Goal: Browse casually

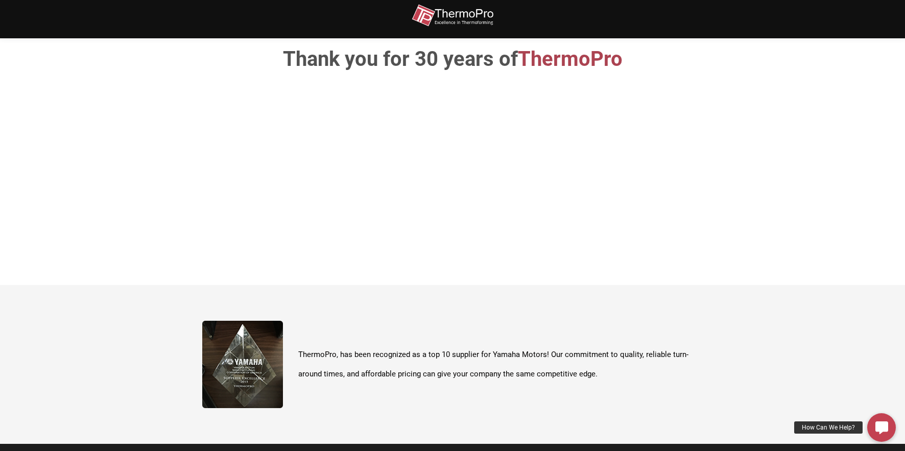
scroll to position [362, 0]
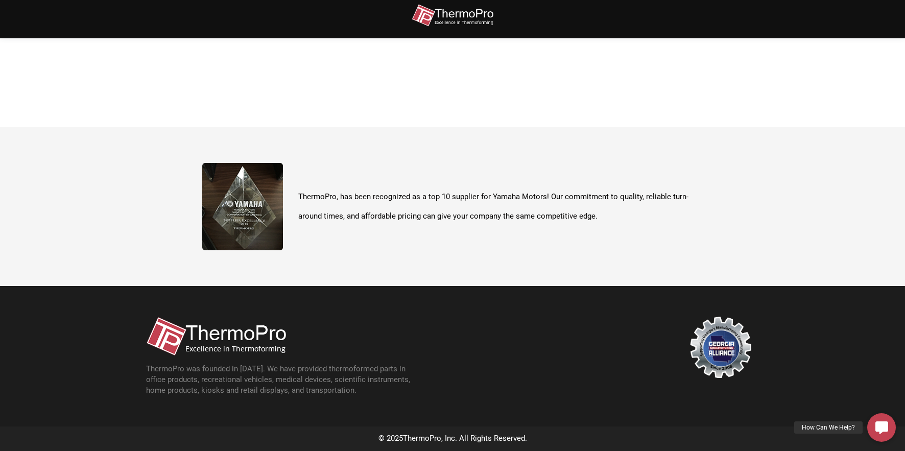
click at [235, 214] on img at bounding box center [242, 206] width 81 height 87
click at [235, 215] on img at bounding box center [242, 206] width 81 height 87
click at [720, 337] on img at bounding box center [720, 346] width 61 height 61
click at [883, 423] on icon at bounding box center [881, 427] width 13 height 13
click at [212, 333] on img at bounding box center [216, 335] width 140 height 39
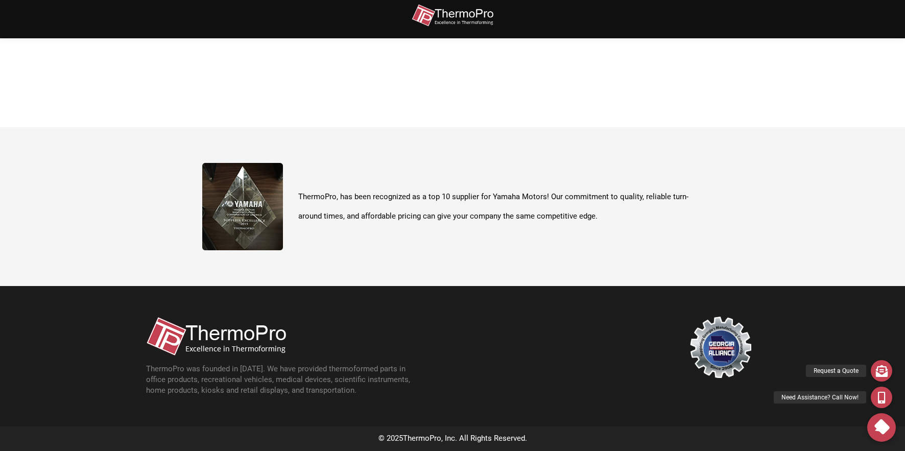
click at [212, 333] on img at bounding box center [216, 335] width 140 height 39
click at [444, 19] on img at bounding box center [452, 15] width 82 height 23
